Goal: Task Accomplishment & Management: Manage account settings

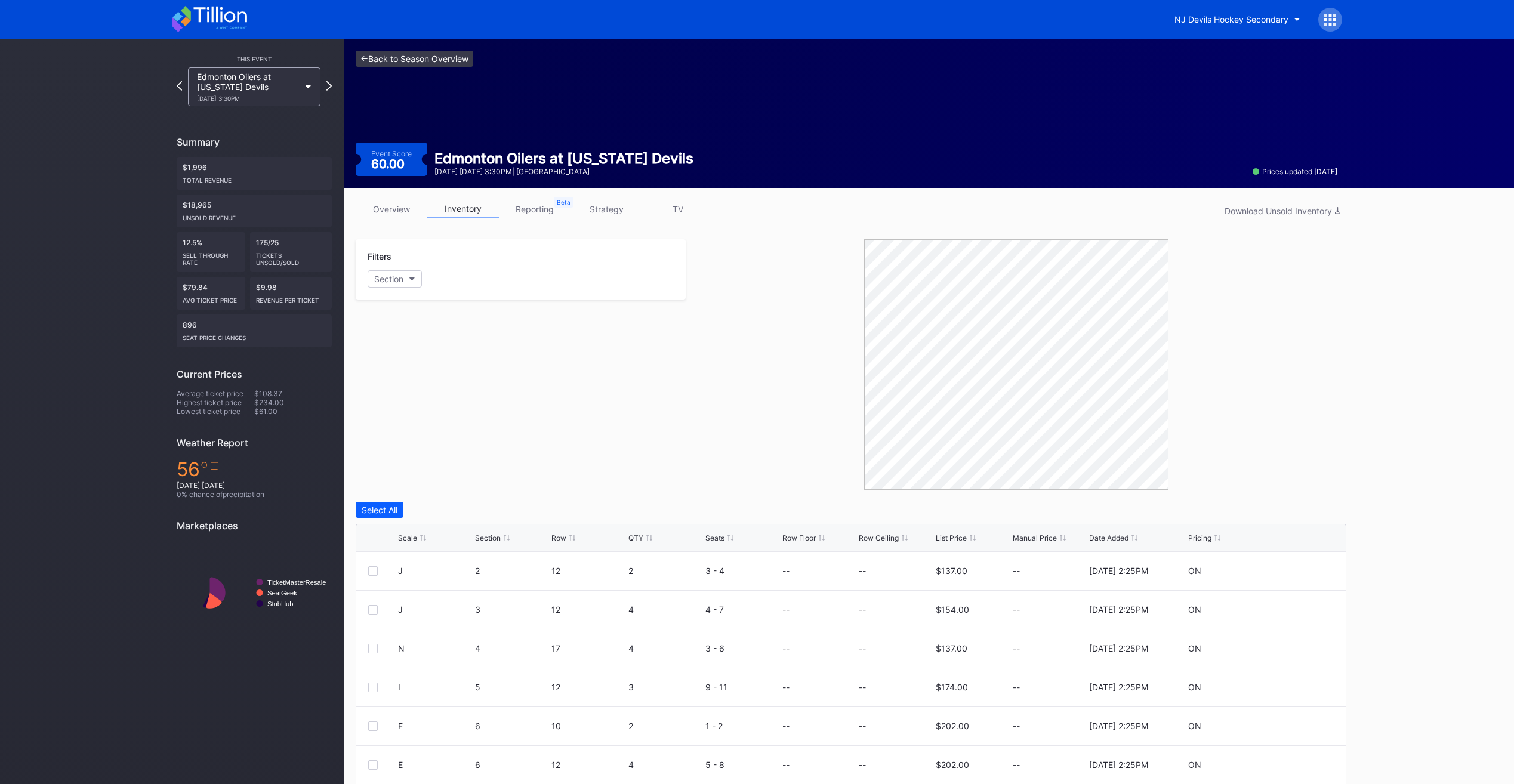
click at [419, 52] on link "<- Back to Season Overview" at bounding box center [415, 59] width 118 height 16
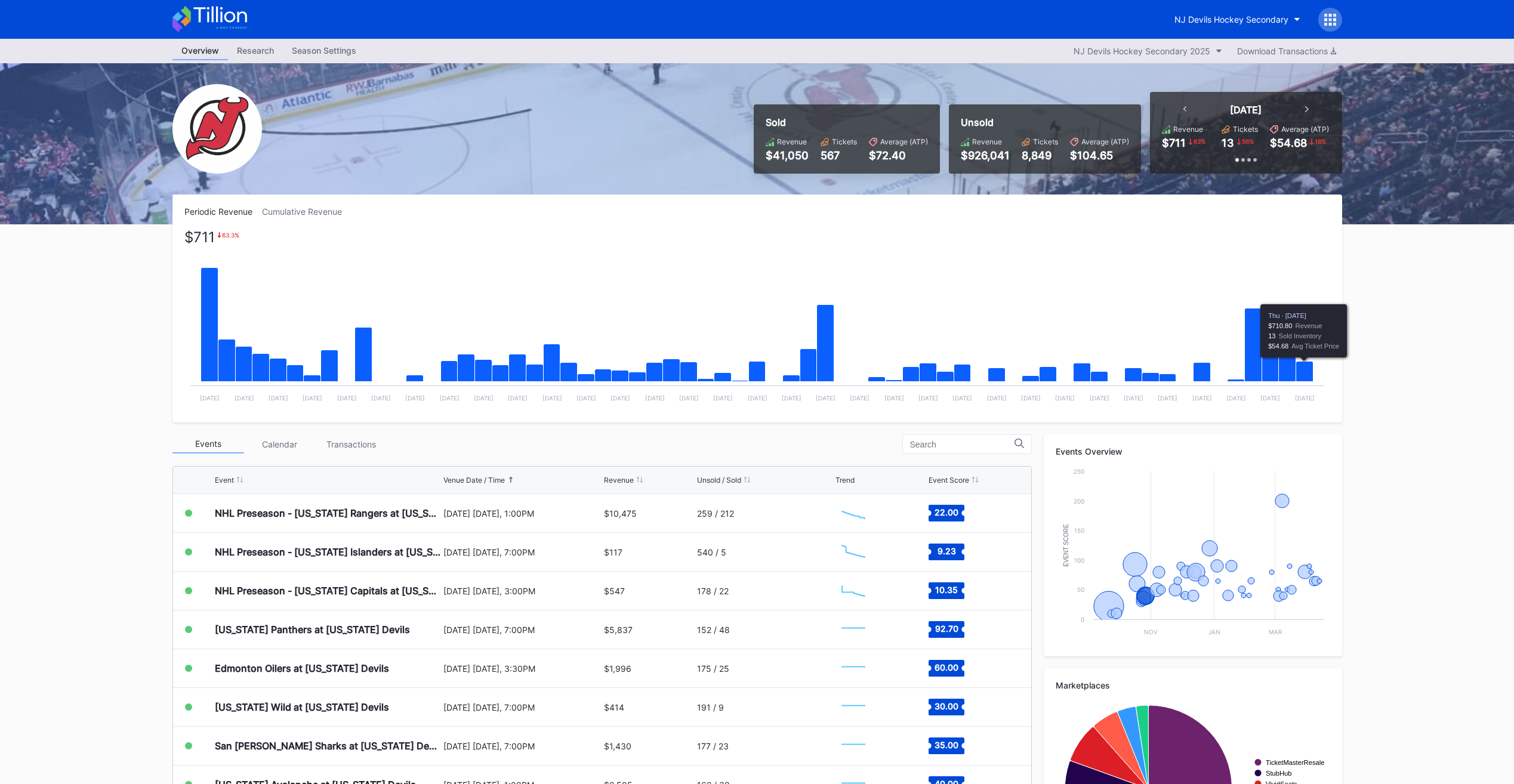
click at [1307, 374] on icon "Chart title" at bounding box center [1304, 372] width 17 height 20
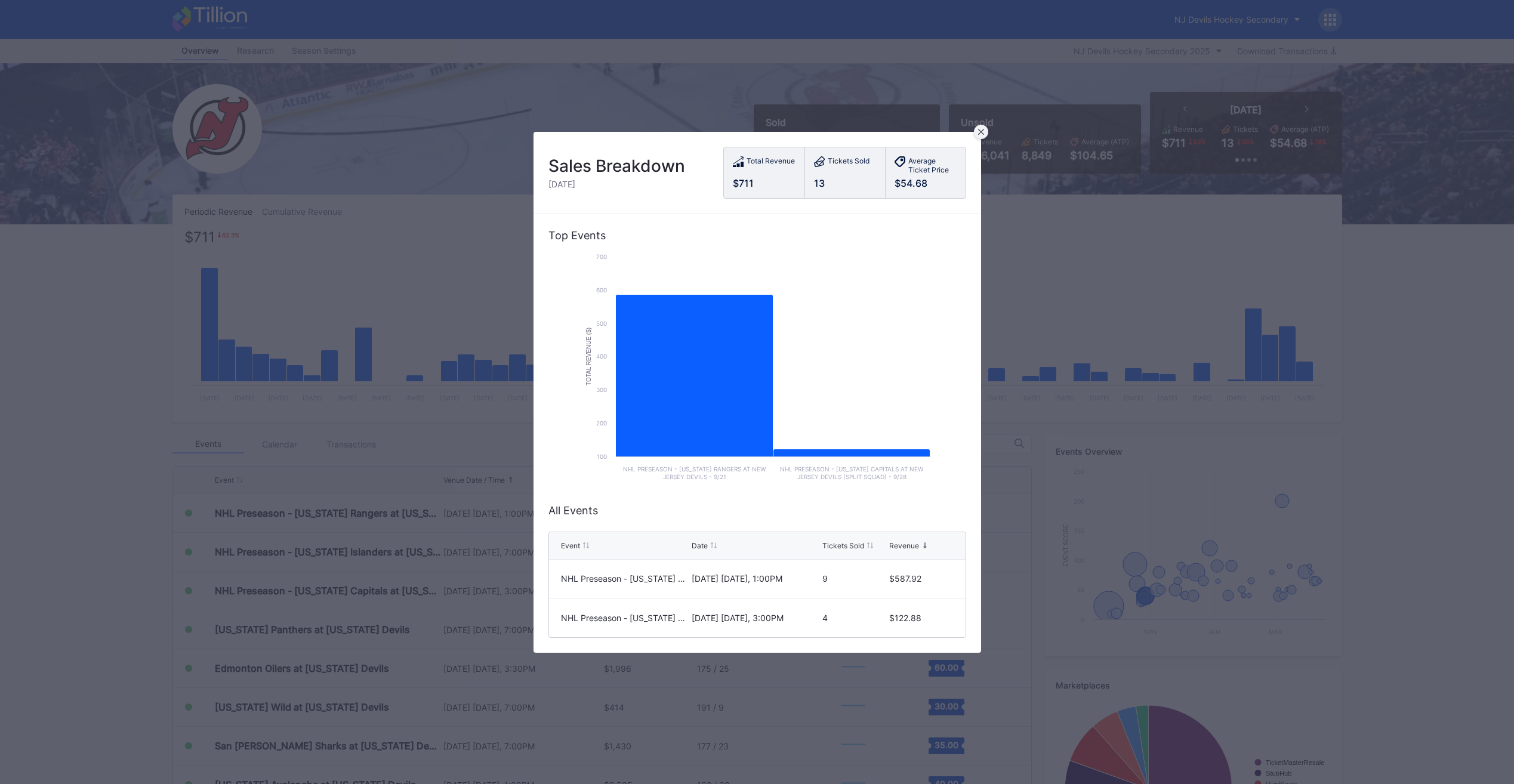
click at [983, 128] on icon at bounding box center [981, 131] width 6 height 6
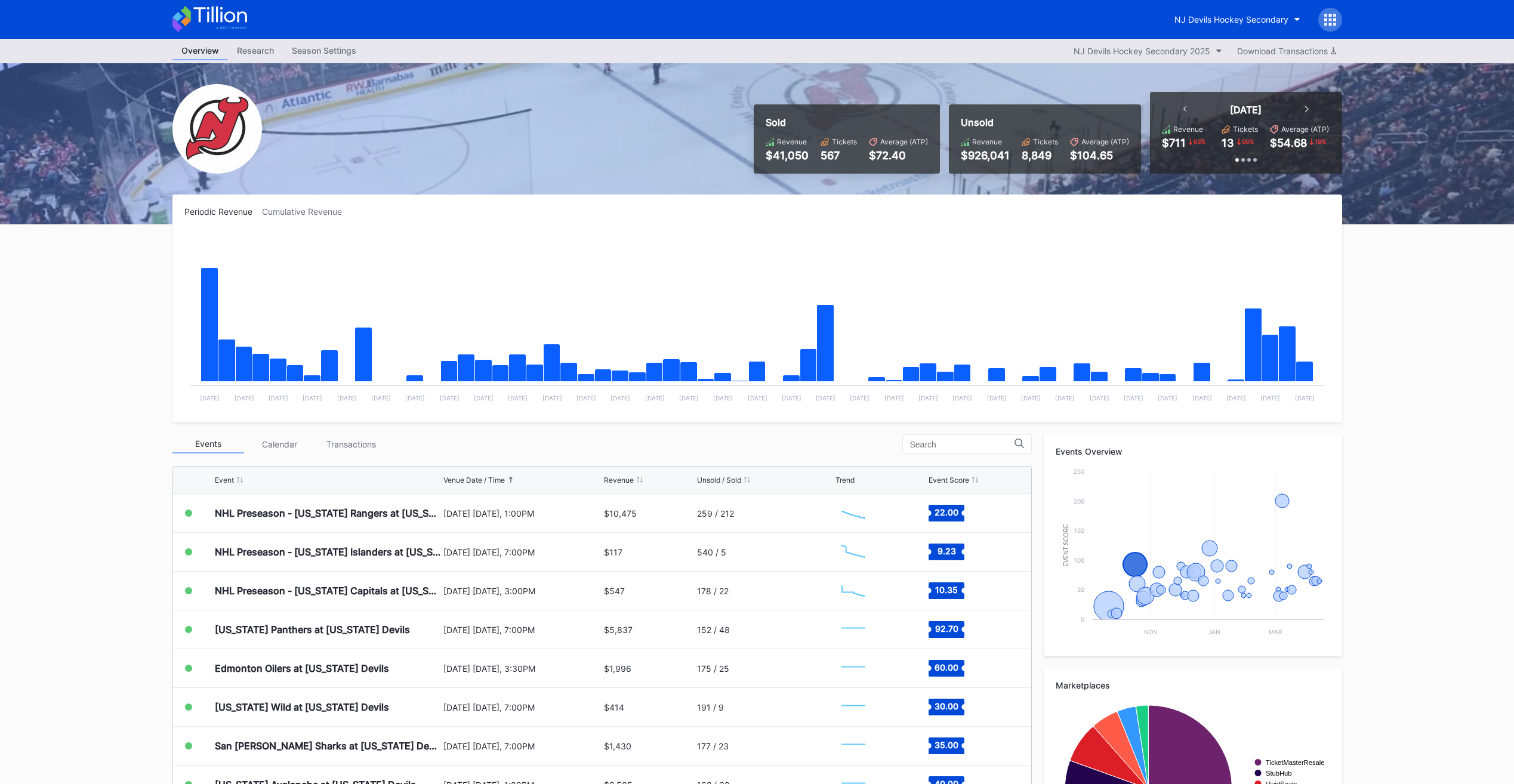
click at [1030, 263] on rect "Chart title" at bounding box center [757, 320] width 1146 height 179
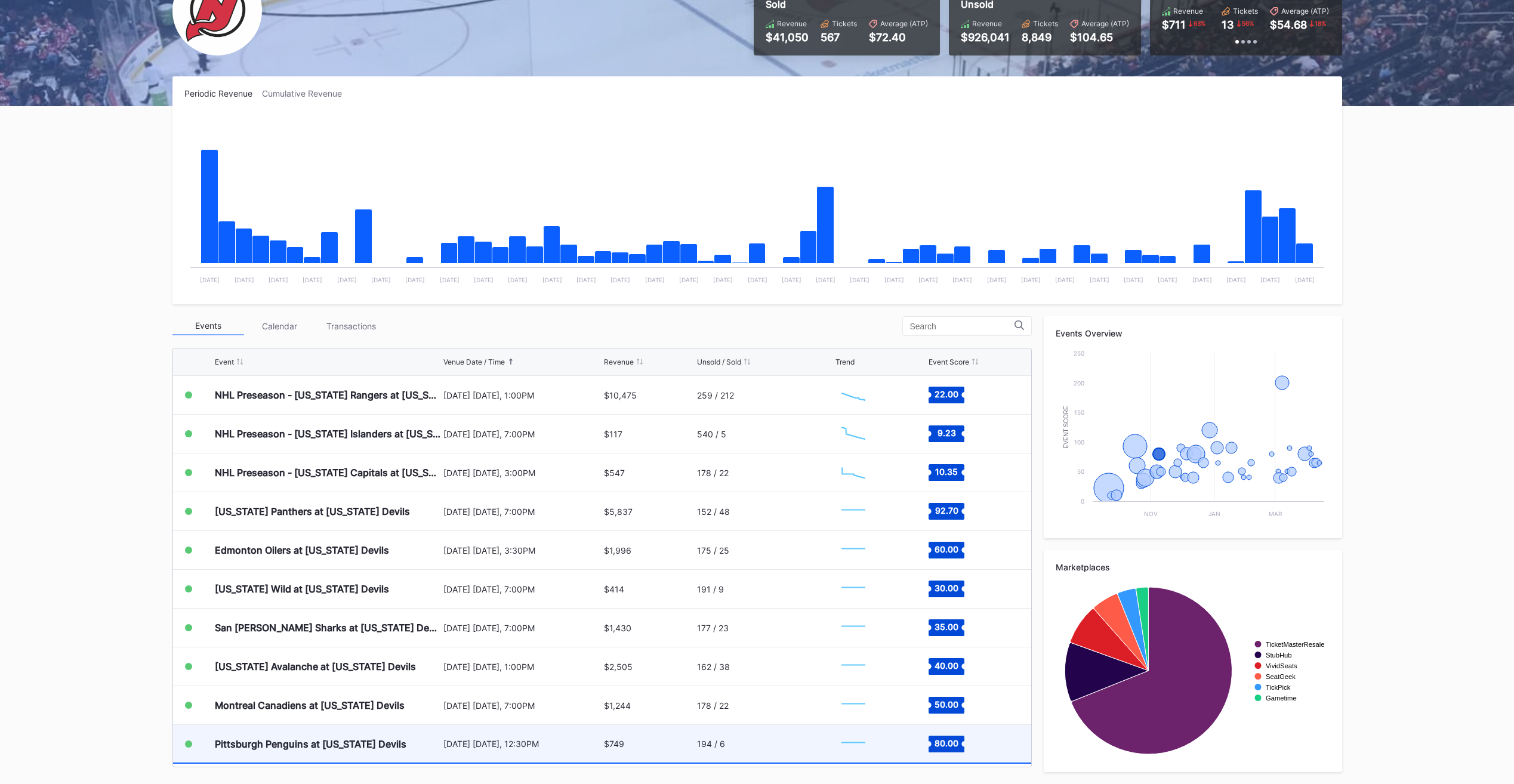
click at [416, 732] on div "Pittsburgh Penguins at [US_STATE] Devils" at bounding box center [328, 743] width 226 height 38
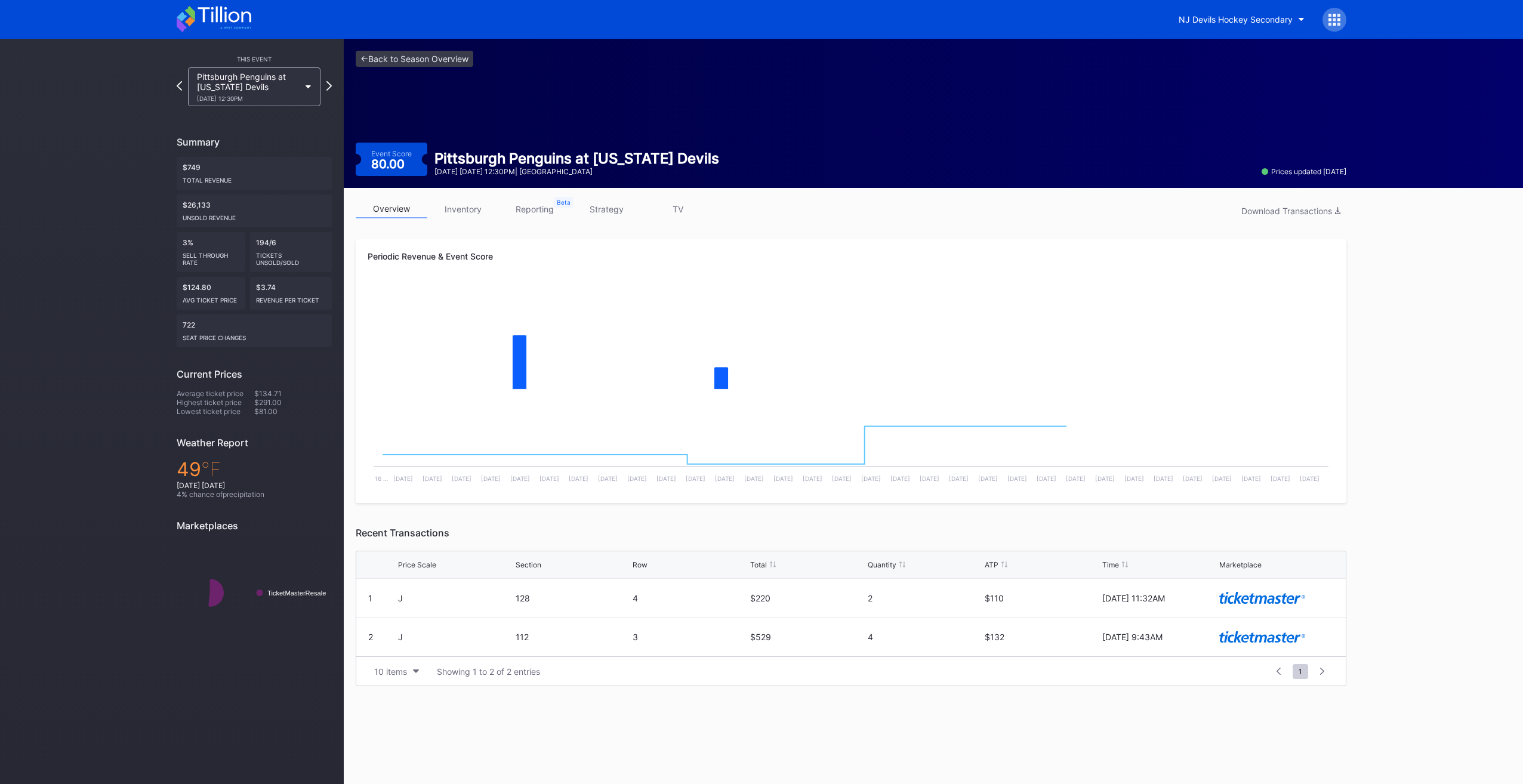
click at [596, 216] on link "strategy" at bounding box center [606, 209] width 72 height 19
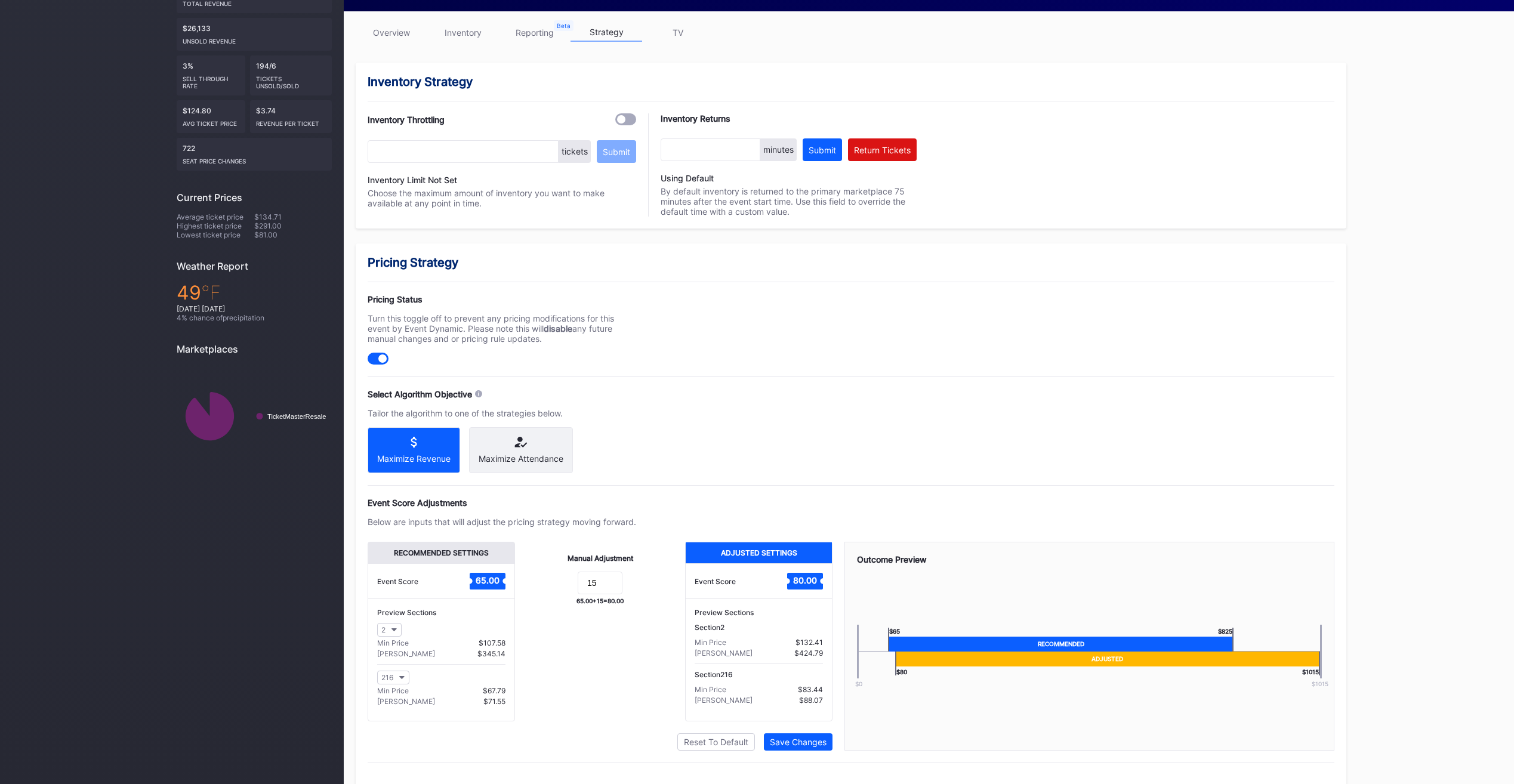
scroll to position [179, 0]
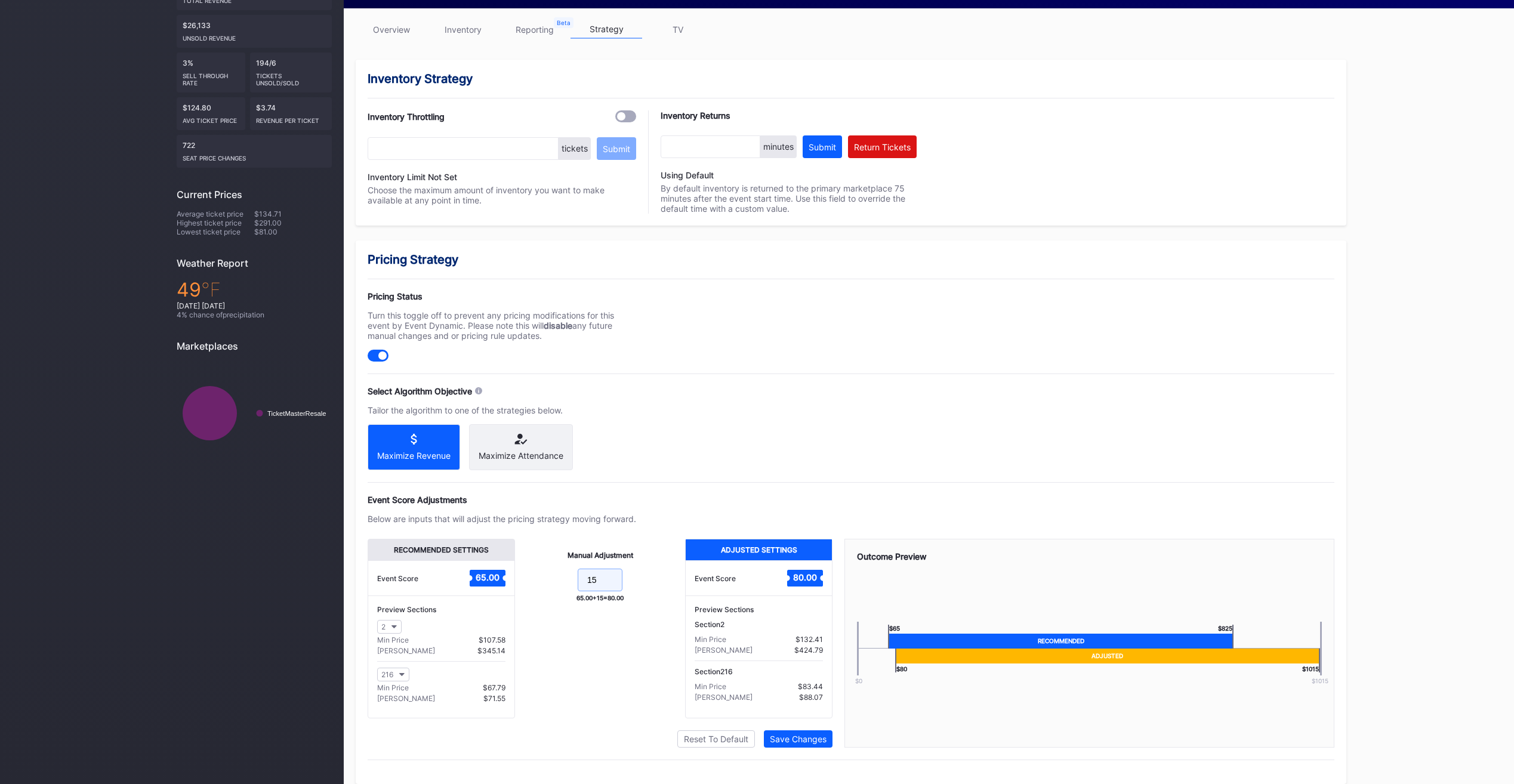
click at [610, 591] on input "15" at bounding box center [600, 579] width 45 height 22
type input "1"
type input "-5"
click at [815, 742] on button "Save Changes" at bounding box center [798, 738] width 69 height 17
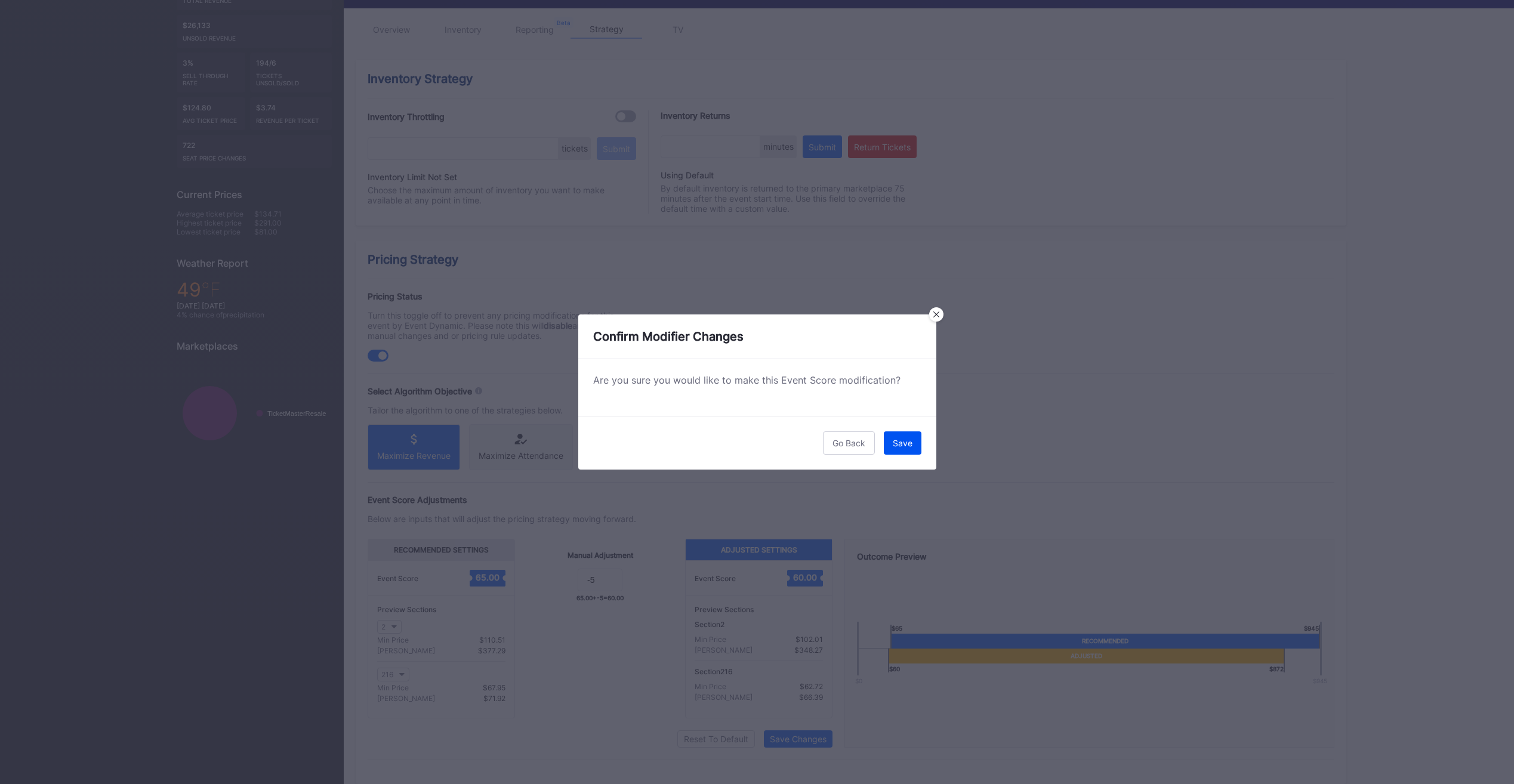
click at [901, 452] on button "Save" at bounding box center [903, 443] width 38 height 23
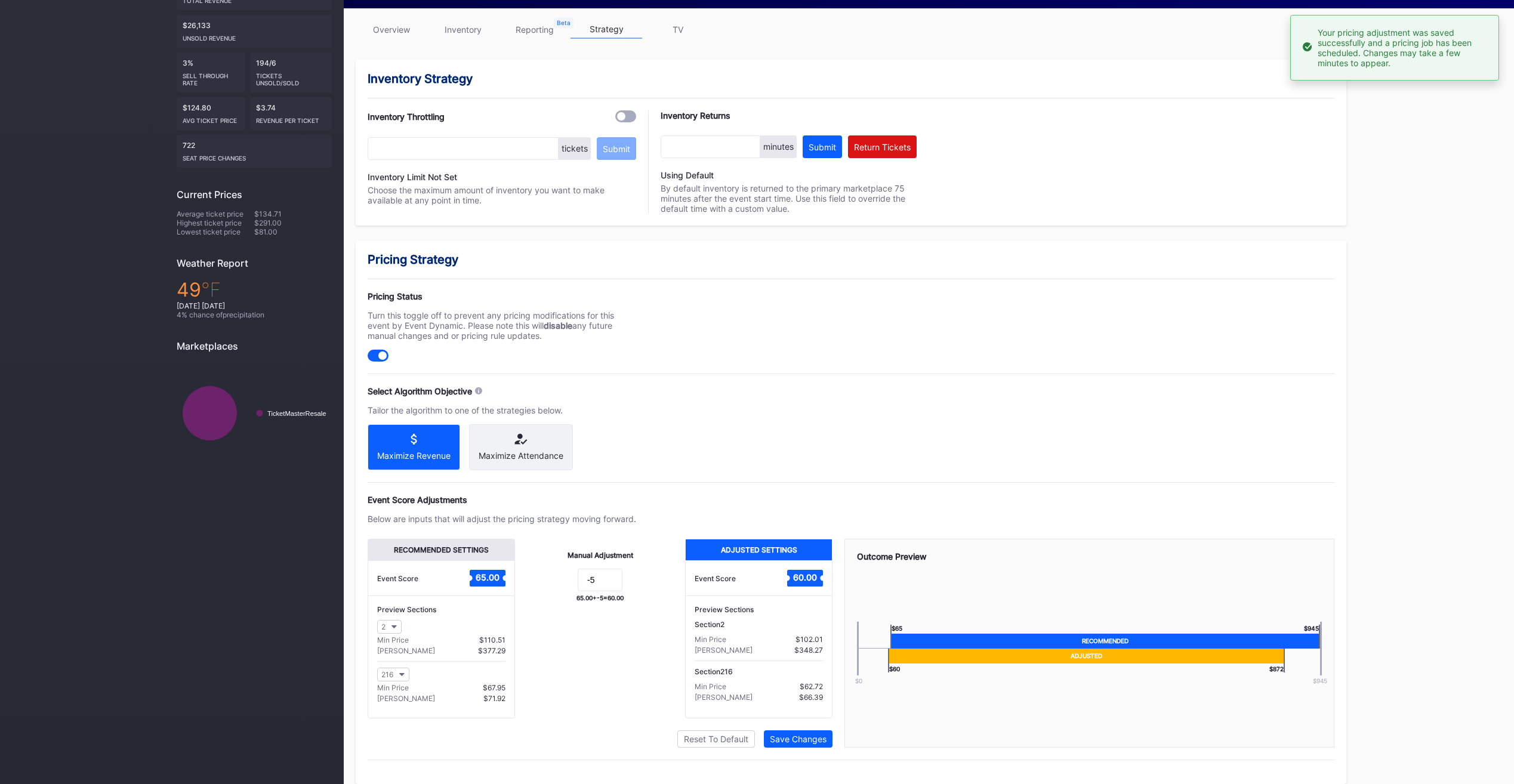
scroll to position [0, 0]
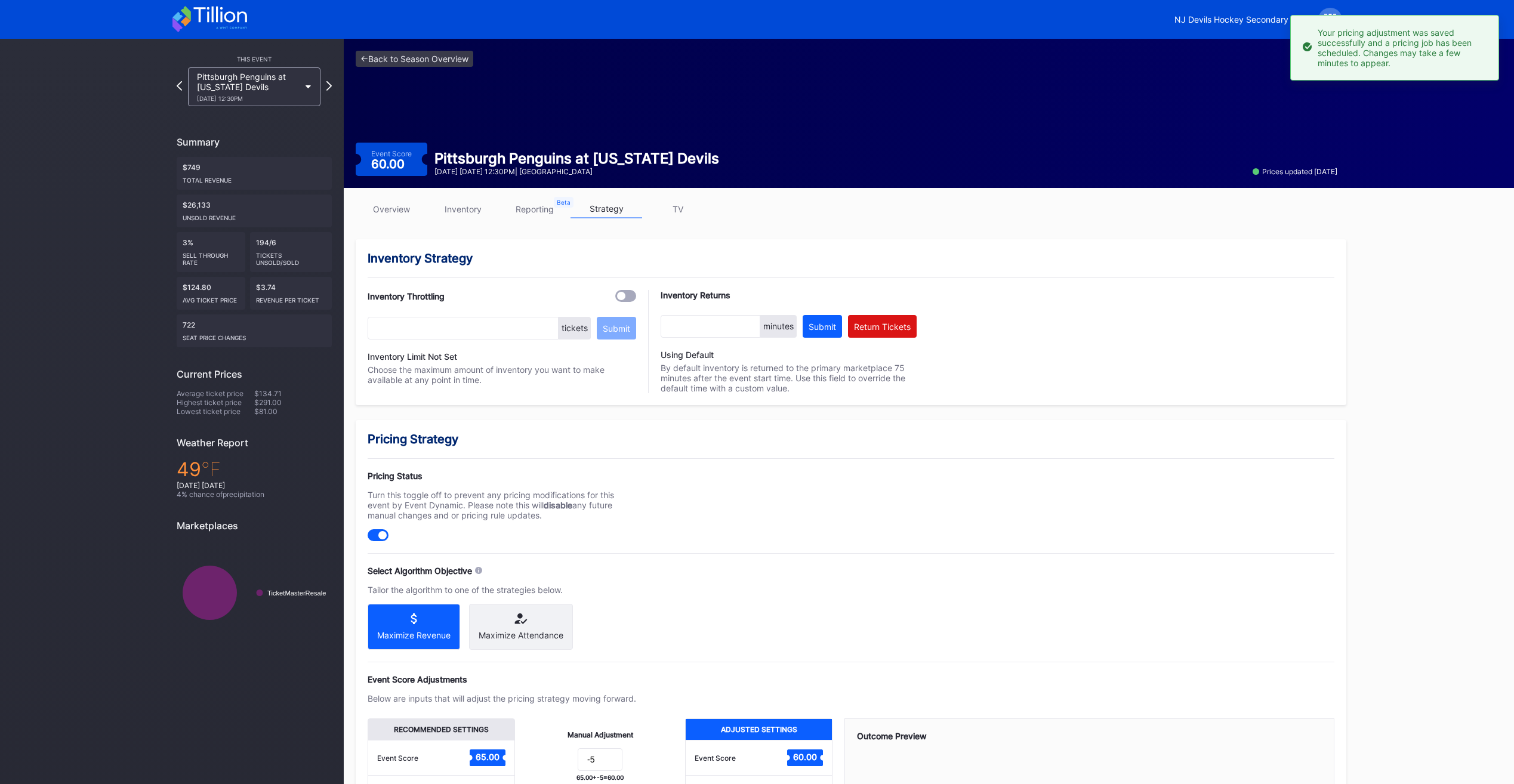
click at [448, 70] on div "<- Back to Season Overview Event Score 60.00 Pittsburgh Penguins at New Jersey …" at bounding box center [846, 113] width 1006 height 149
click at [443, 53] on link "<- Back to Season Overview" at bounding box center [415, 59] width 118 height 16
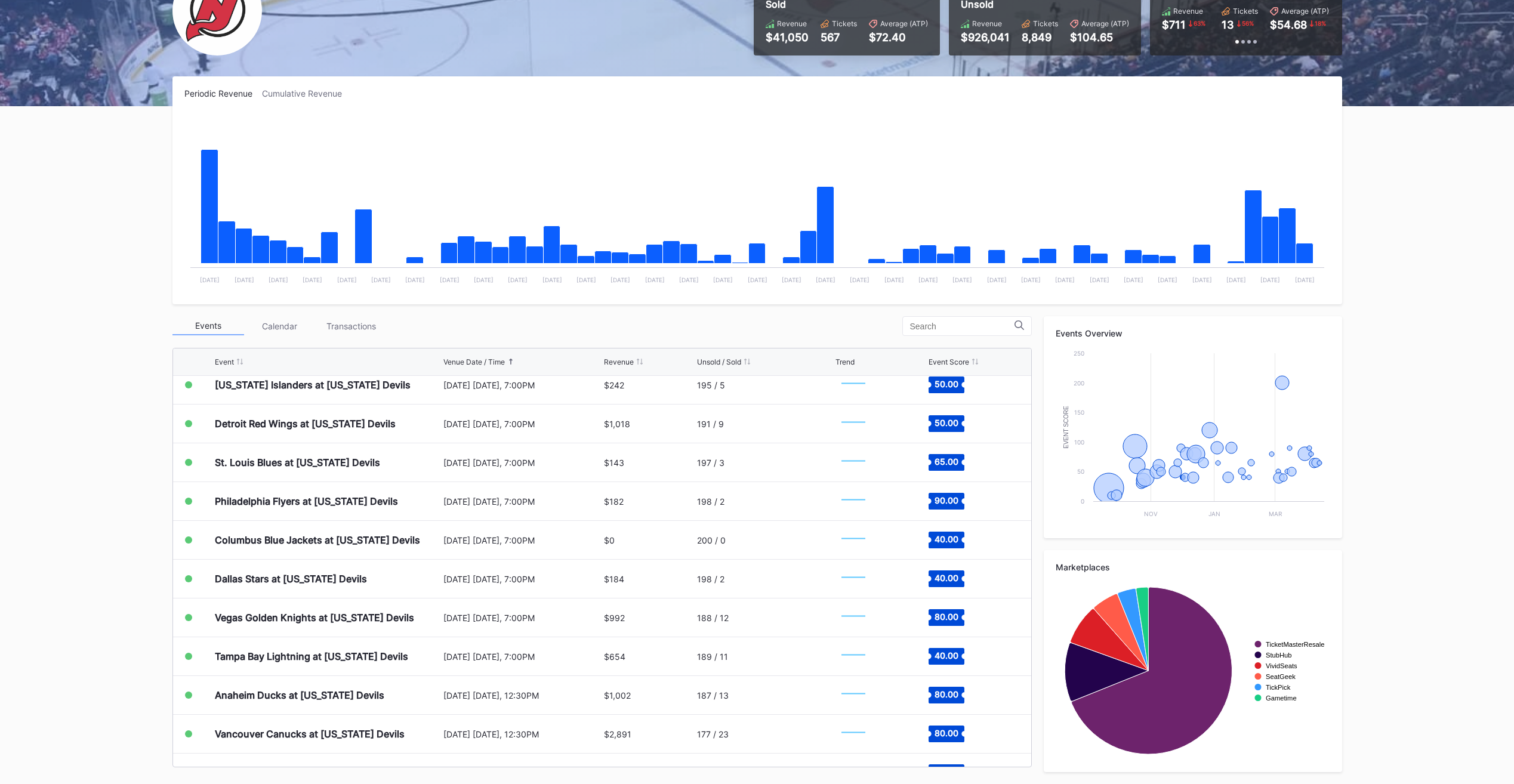
scroll to position [401, 0]
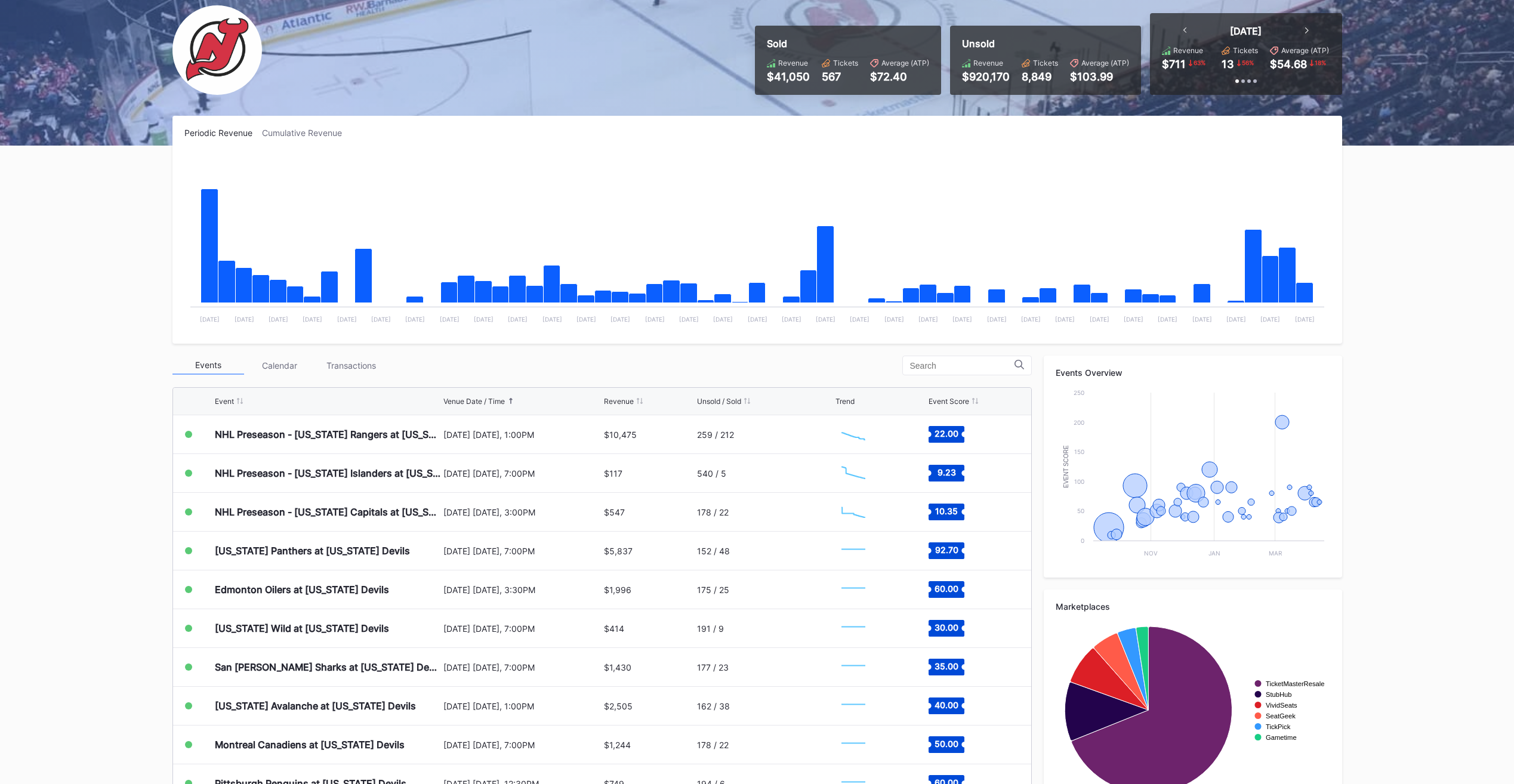
scroll to position [87, 0]
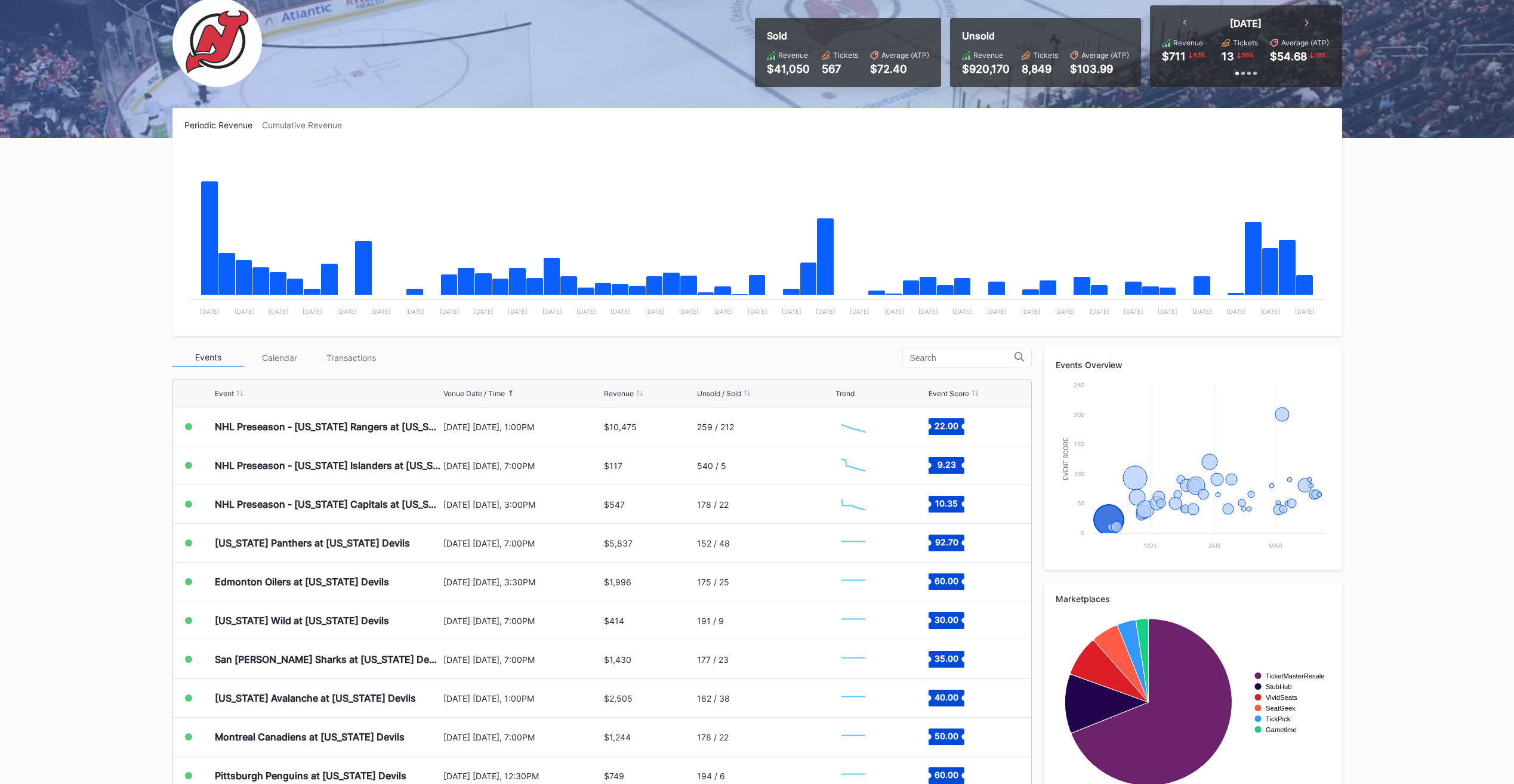
click at [366, 356] on div "Transactions" at bounding box center [351, 358] width 72 height 19
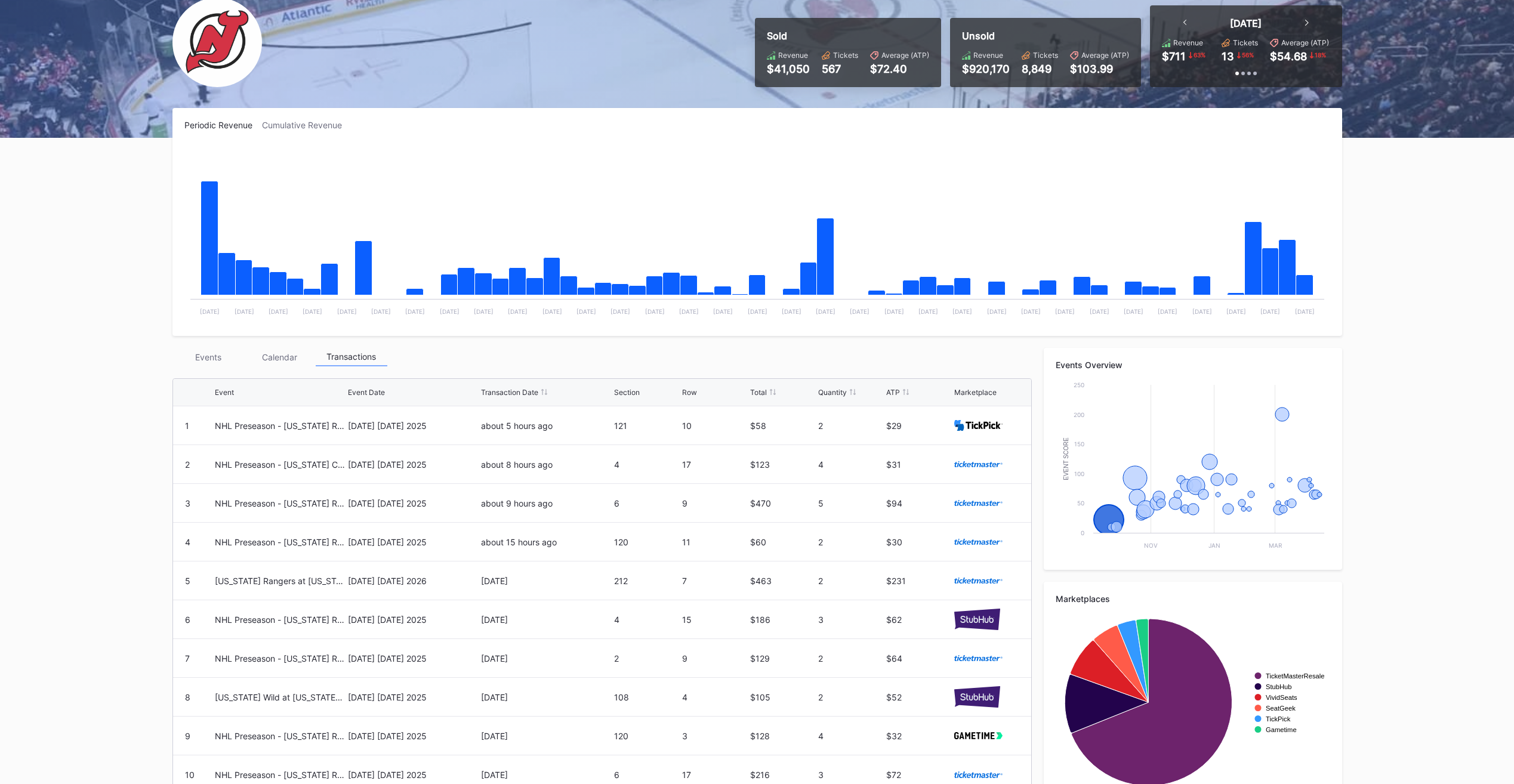
click at [226, 351] on div "Events" at bounding box center [208, 357] width 72 height 19
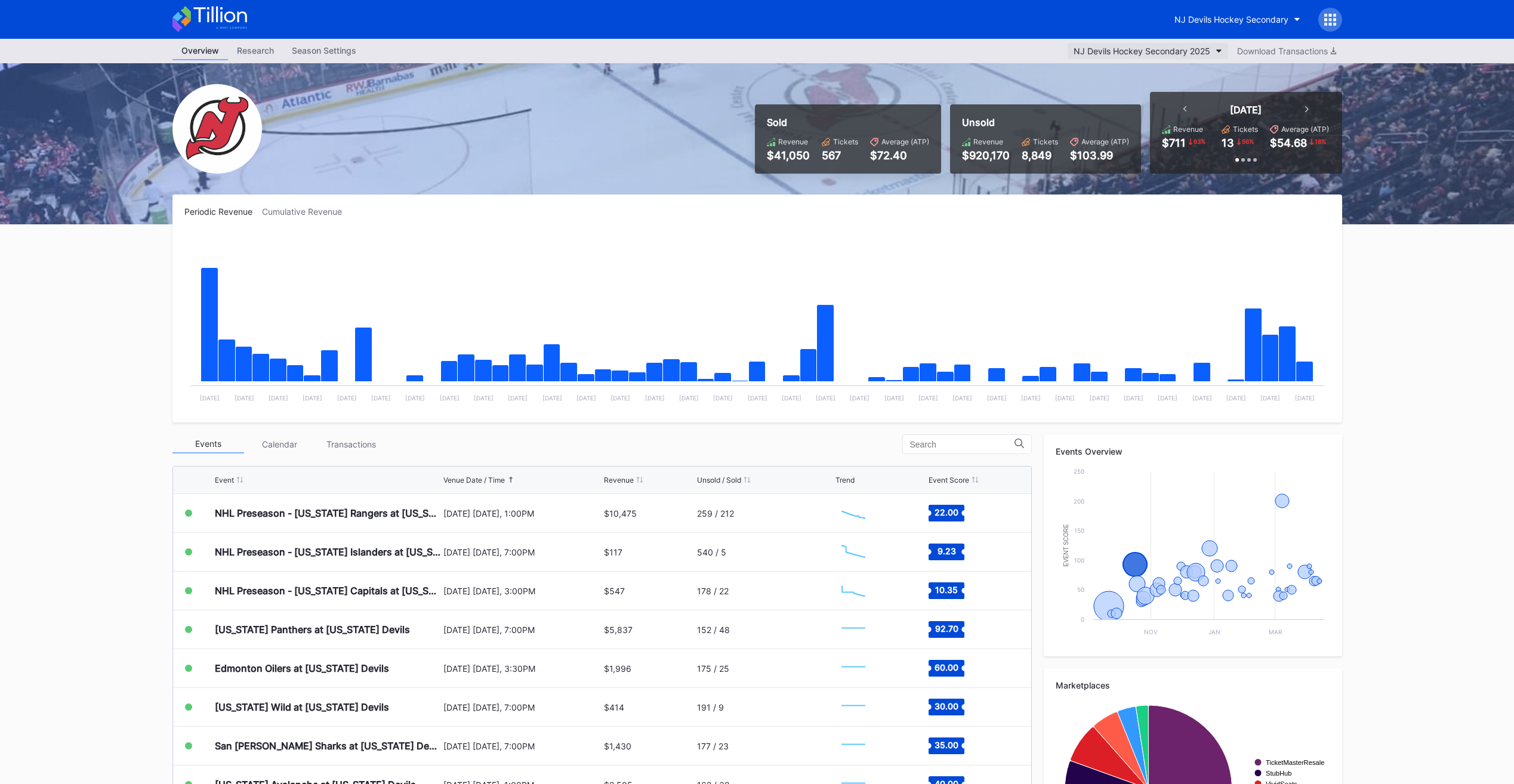
click at [1160, 56] on button "NJ Devils Hockey Secondary 2025" at bounding box center [1148, 51] width 161 height 16
click at [1215, 15] on div "NJ Devils Hockey Secondary" at bounding box center [1231, 19] width 114 height 10
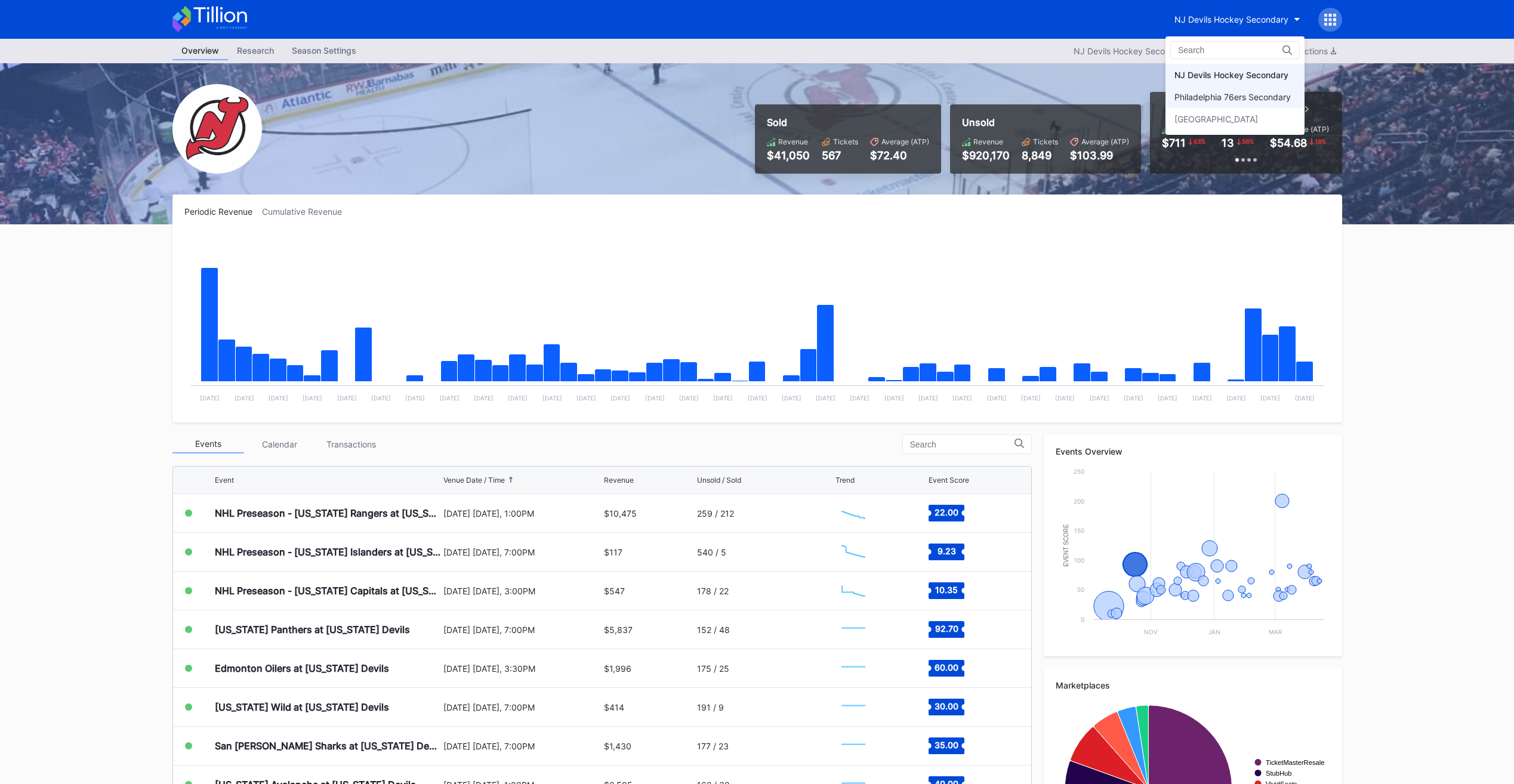
click at [1232, 93] on div "Philadelphia 76ers Secondary" at bounding box center [1232, 97] width 116 height 10
